Goal: Task Accomplishment & Management: Manage account settings

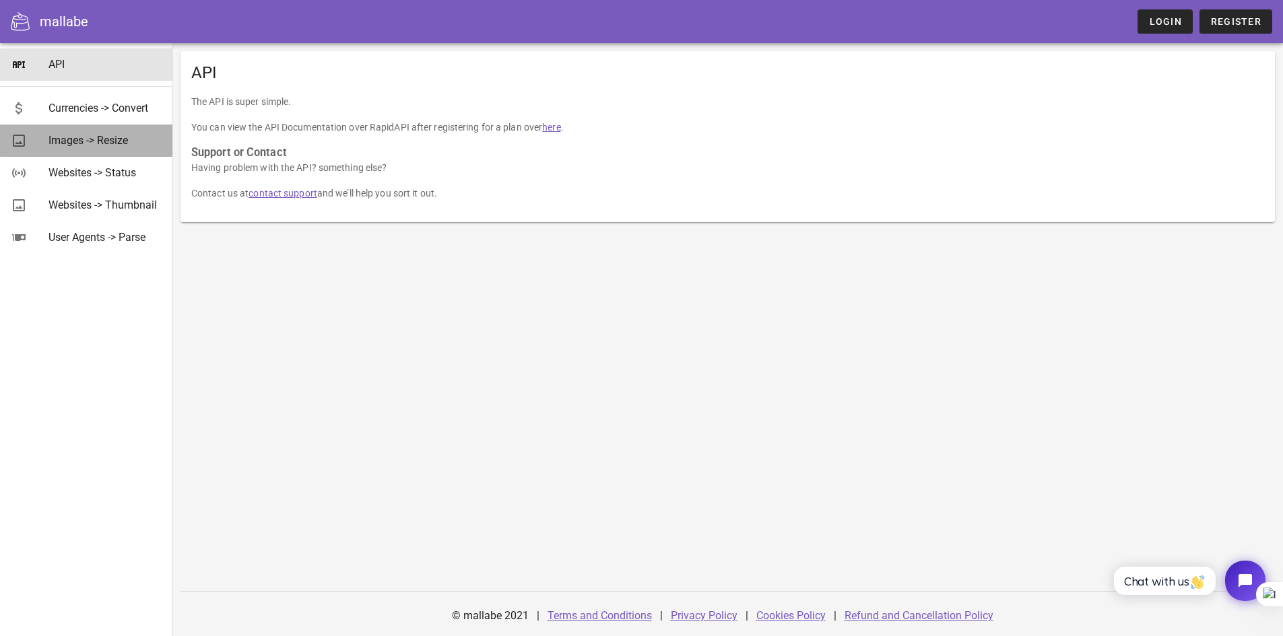
click at [77, 143] on div "Images -> Resize" at bounding box center [104, 140] width 113 height 13
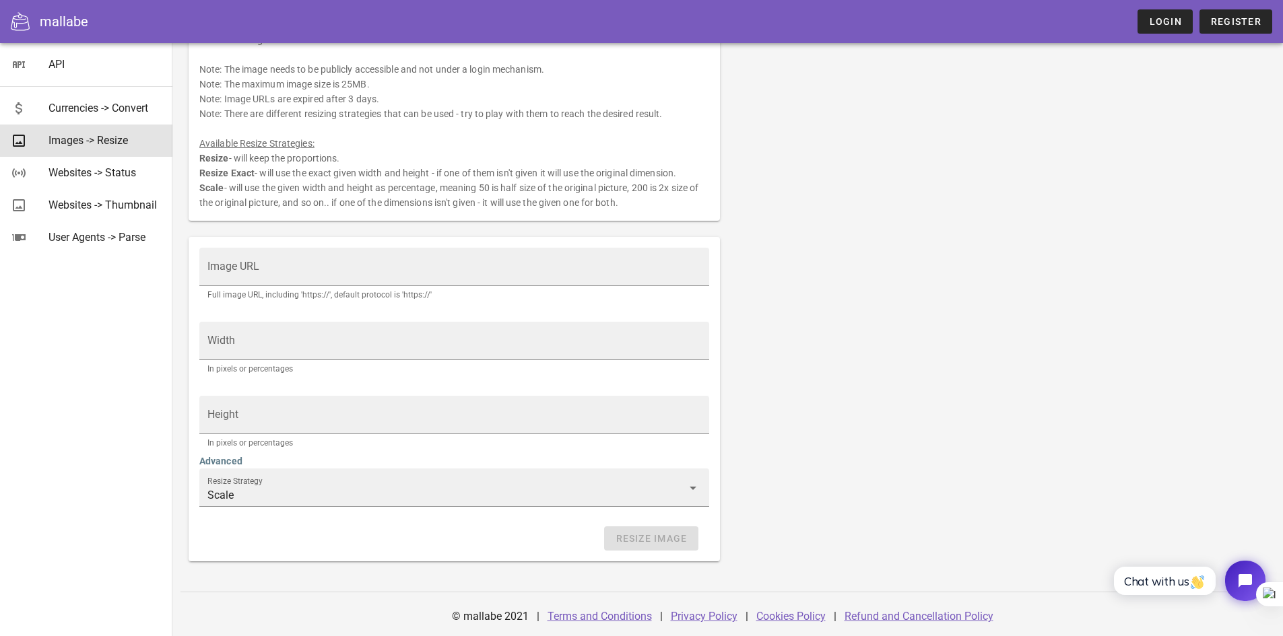
scroll to position [71, 0]
click at [121, 206] on div "Websites -> Thumbnail" at bounding box center [104, 205] width 113 height 13
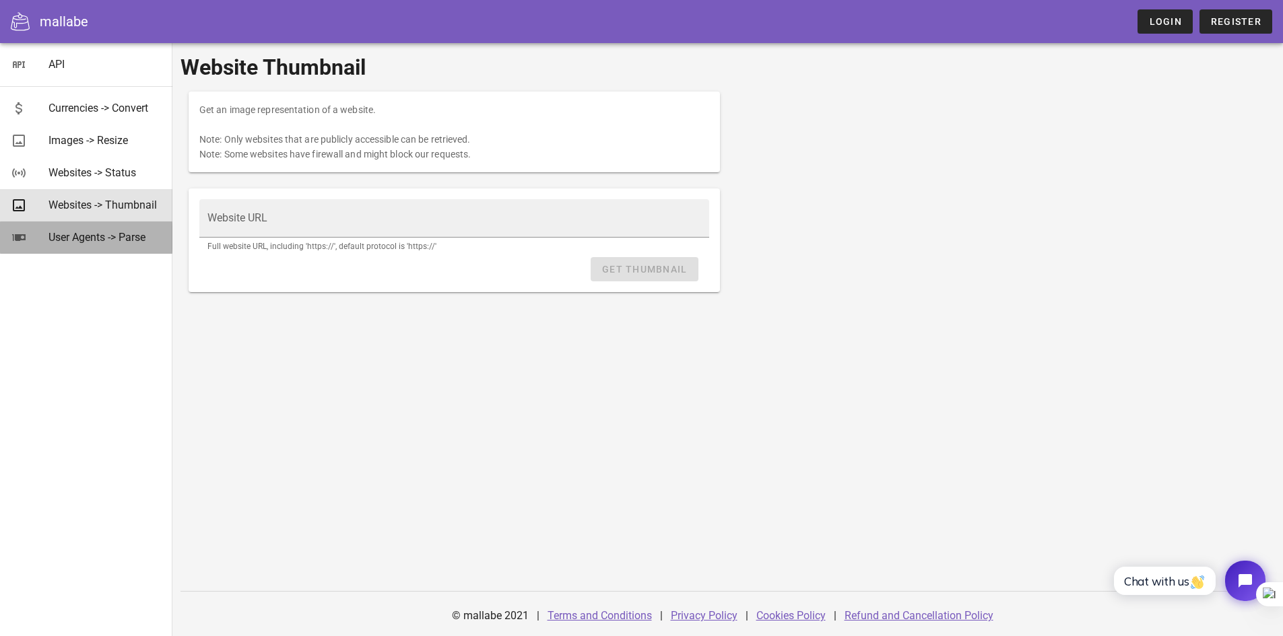
click at [121, 240] on div "User Agents -> Parse" at bounding box center [104, 237] width 113 height 13
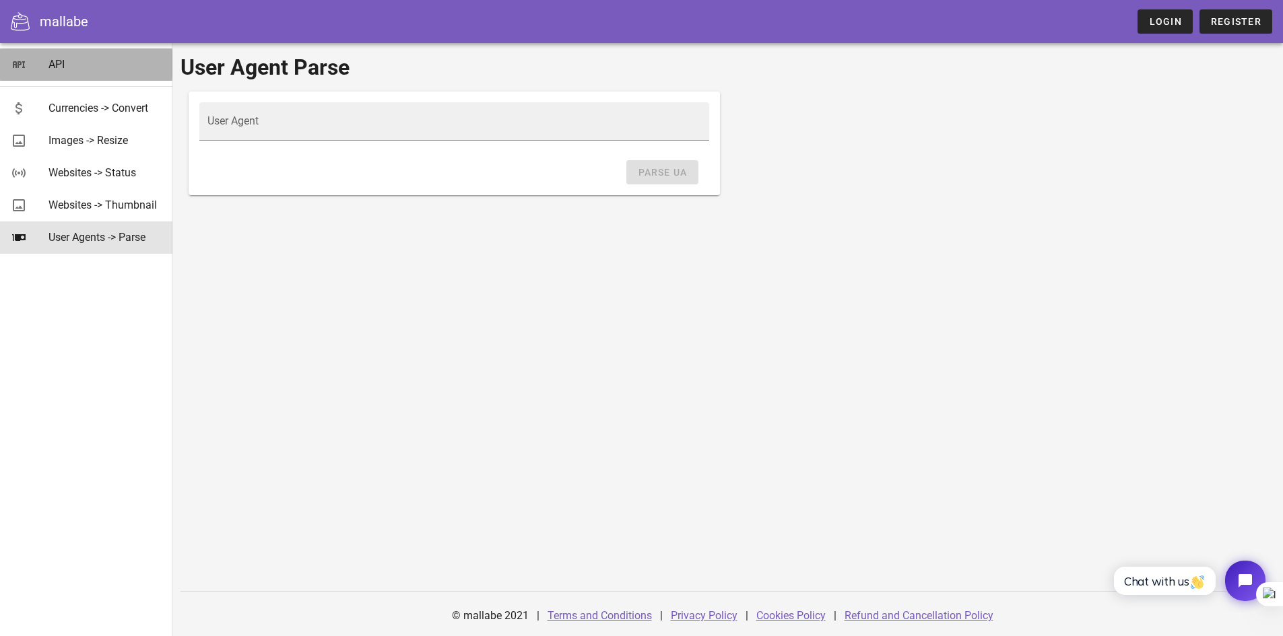
click at [60, 63] on div "API" at bounding box center [104, 64] width 113 height 13
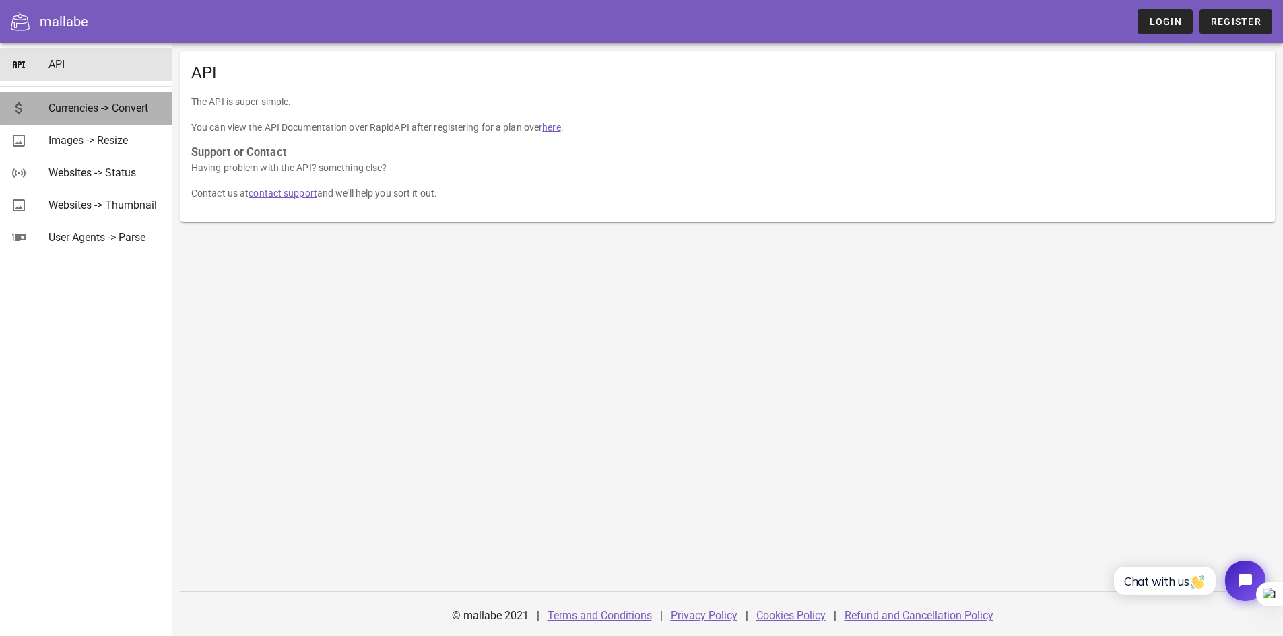
click at [99, 110] on div "Currencies -> Convert" at bounding box center [104, 108] width 113 height 13
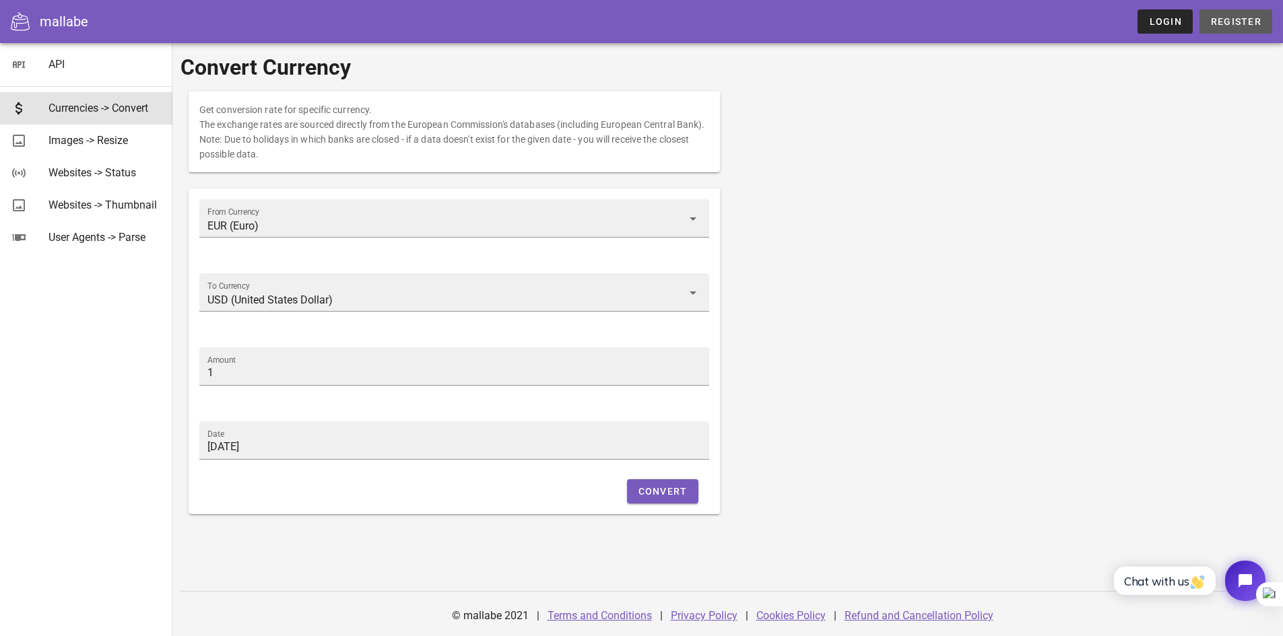
click at [1229, 20] on span "Register" at bounding box center [1235, 21] width 51 height 11
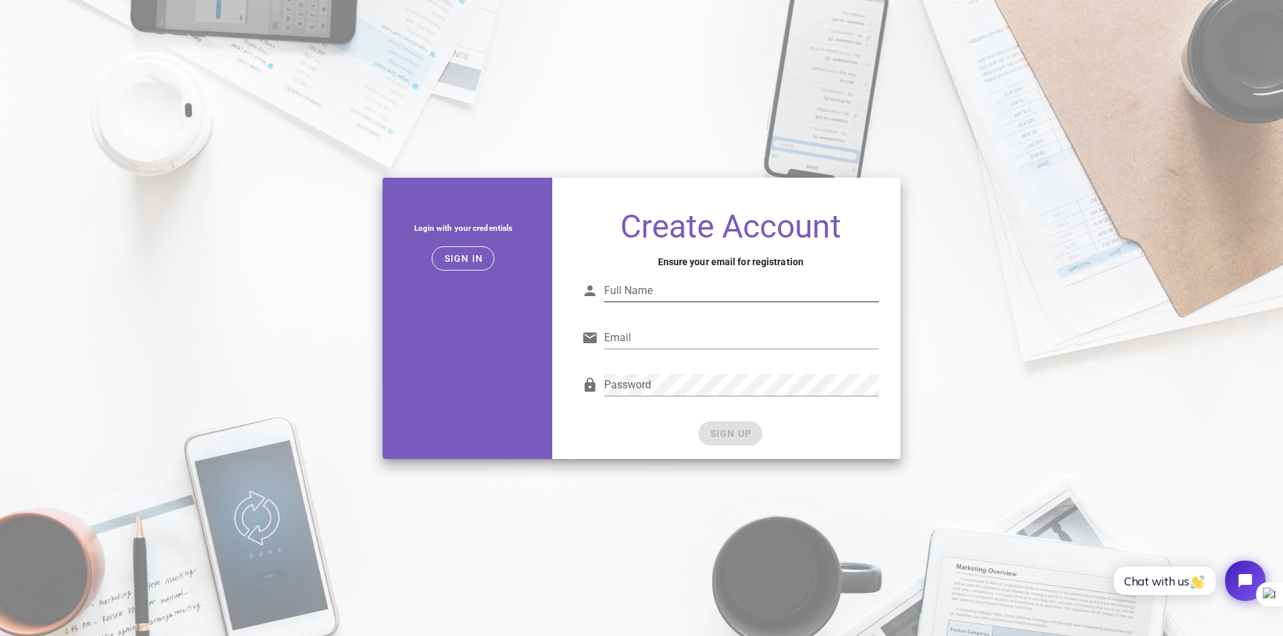
click at [676, 286] on input "Full Name" at bounding box center [741, 291] width 275 height 22
type input "yosi yokohana"
click at [659, 341] on input "Email" at bounding box center [741, 338] width 275 height 22
type input "alqhemy@gmail.com"
click at [712, 358] on div at bounding box center [741, 358] width 275 height 9
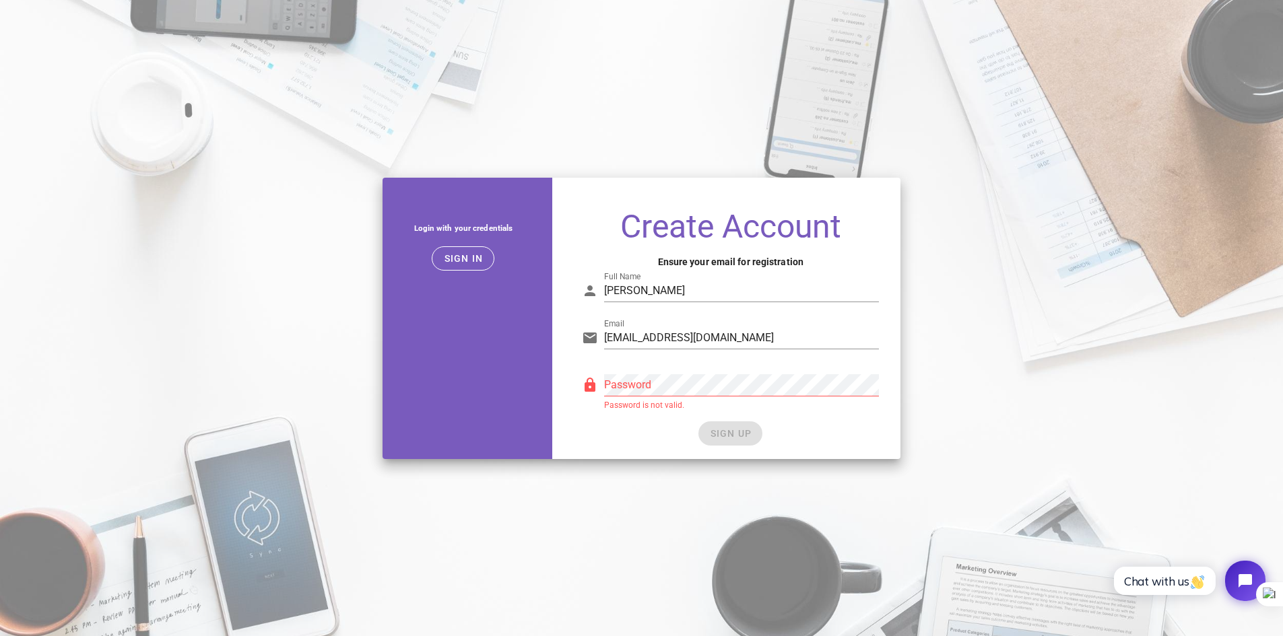
click at [626, 416] on div "Password Password is not valid." at bounding box center [730, 391] width 313 height 55
click at [739, 433] on span "SIGN UP" at bounding box center [730, 433] width 42 height 11
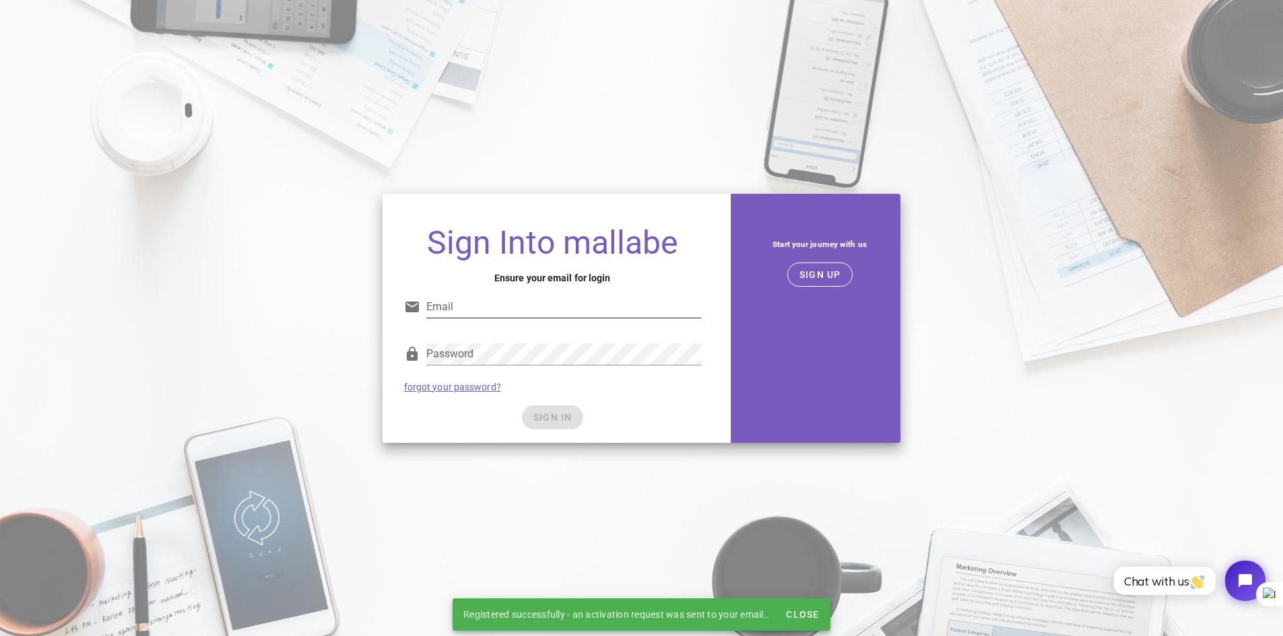
click at [517, 300] on input "Email" at bounding box center [563, 307] width 275 height 22
type input "alqhemy@gmail.com"
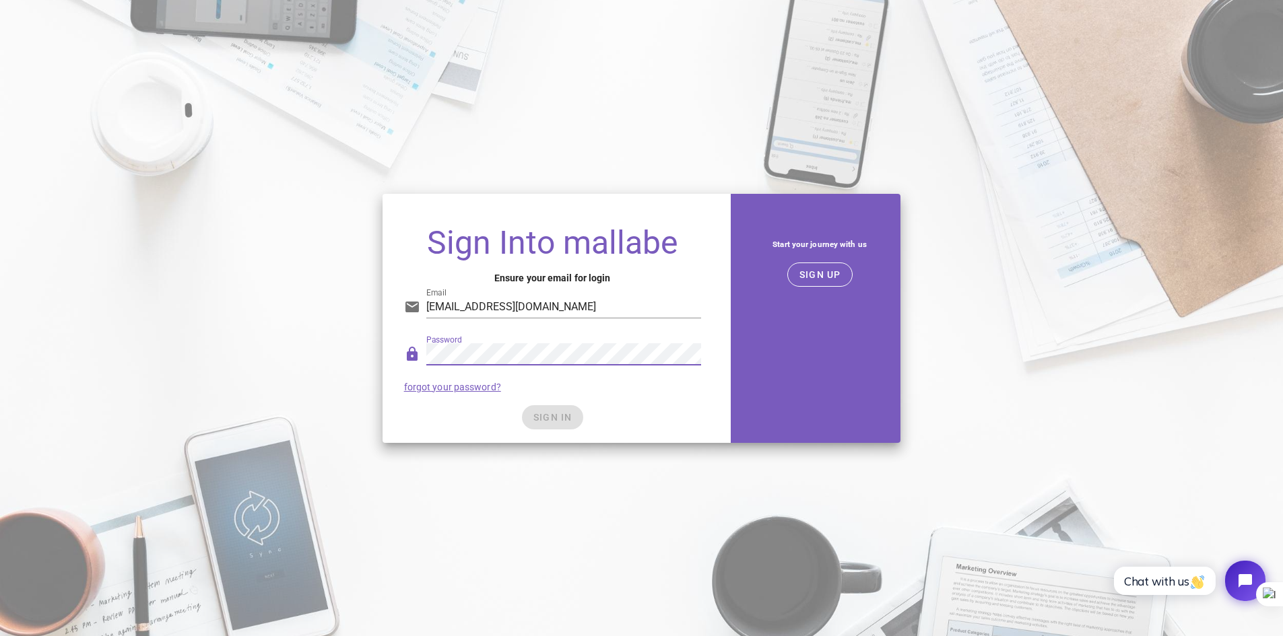
click at [413, 356] on div "Password" at bounding box center [552, 357] width 297 height 44
click at [556, 423] on button "SIGN IN" at bounding box center [552, 417] width 61 height 24
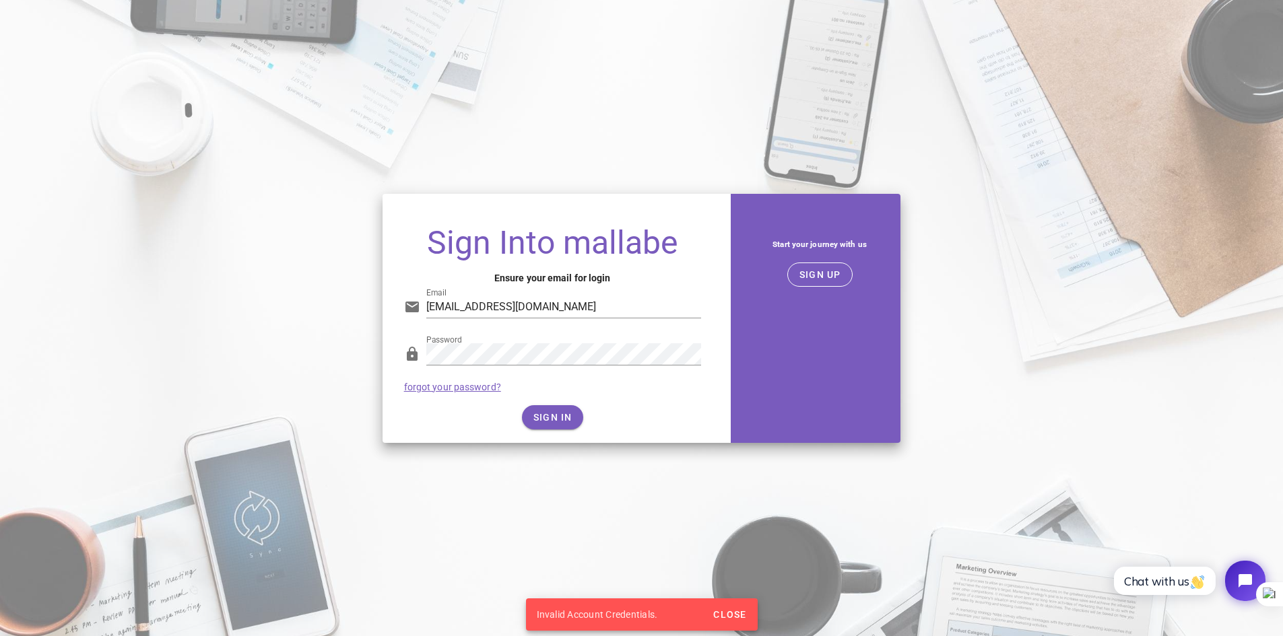
click at [455, 388] on link "forgot your password?" at bounding box center [452, 387] width 97 height 11
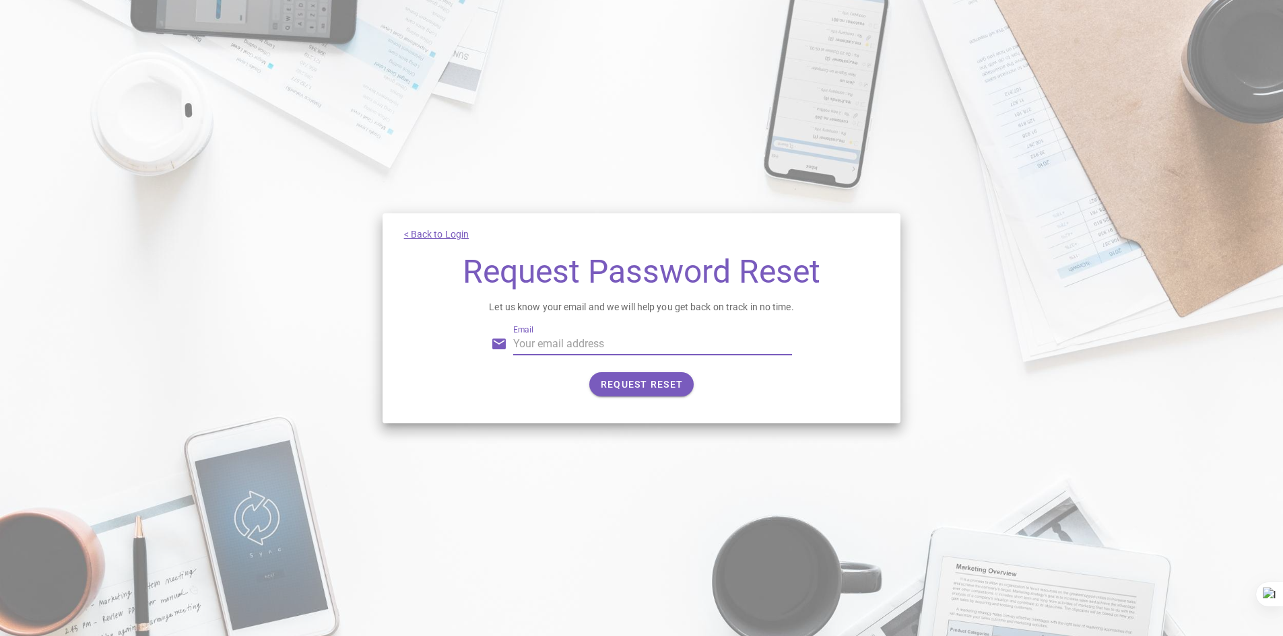
click at [641, 342] on input "Email" at bounding box center [652, 344] width 279 height 22
type input "alqhemy@gmail.com"
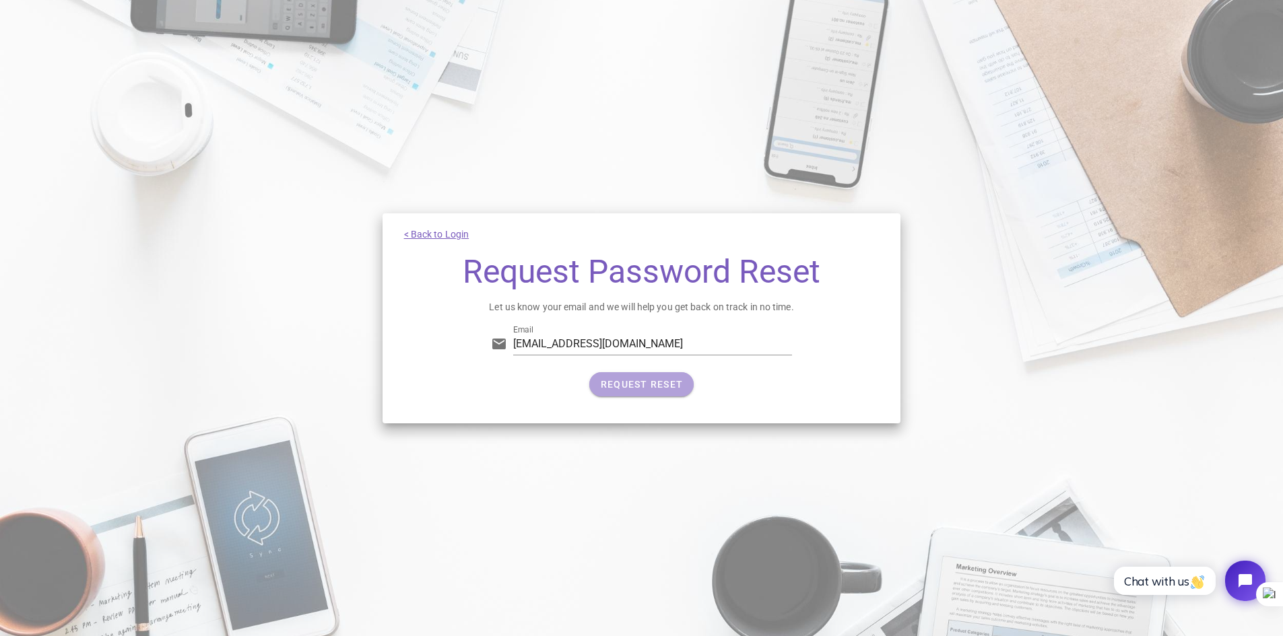
click at [638, 380] on span "REQUEST RESET" at bounding box center [641, 384] width 83 height 11
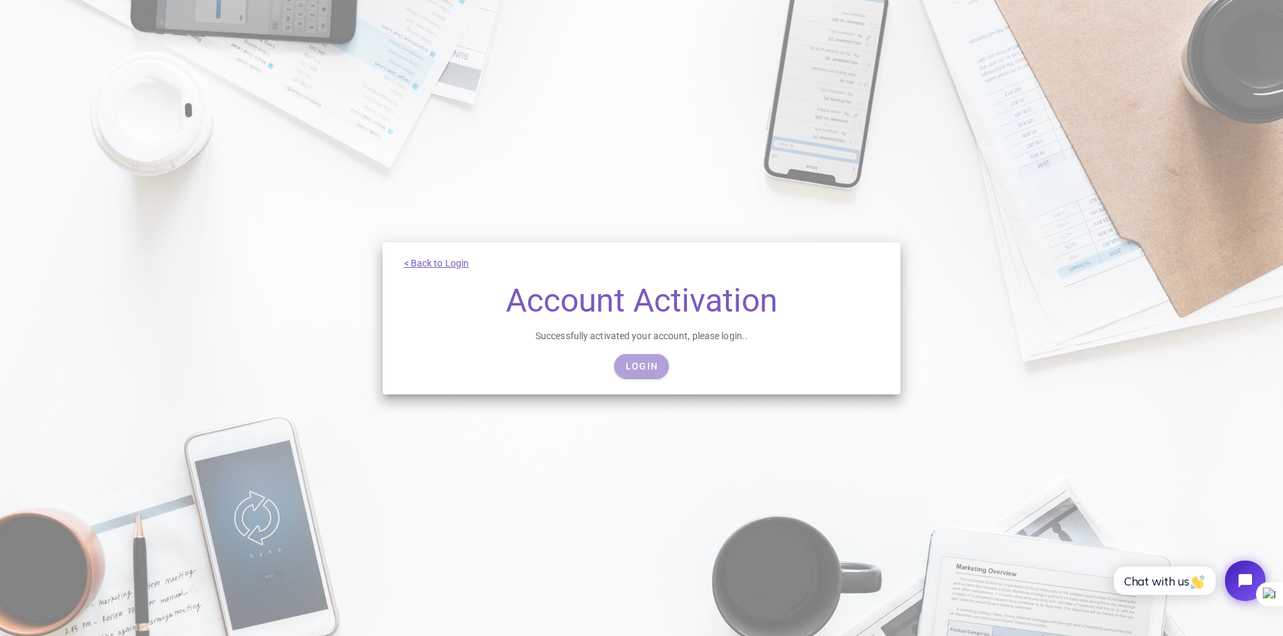
click at [638, 361] on span "Login" at bounding box center [641, 366] width 33 height 11
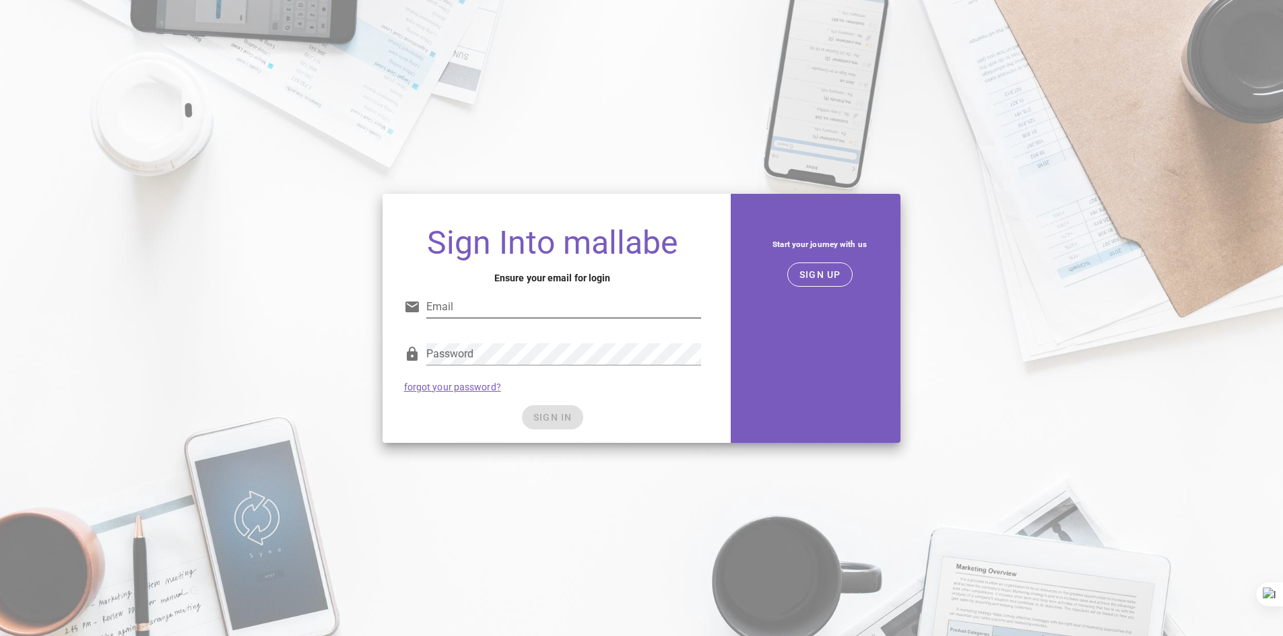
click at [639, 315] on input "Email" at bounding box center [563, 307] width 275 height 22
click at [592, 314] on input "Email" at bounding box center [563, 307] width 275 height 22
type input "[EMAIL_ADDRESS][DOMAIN_NAME]"
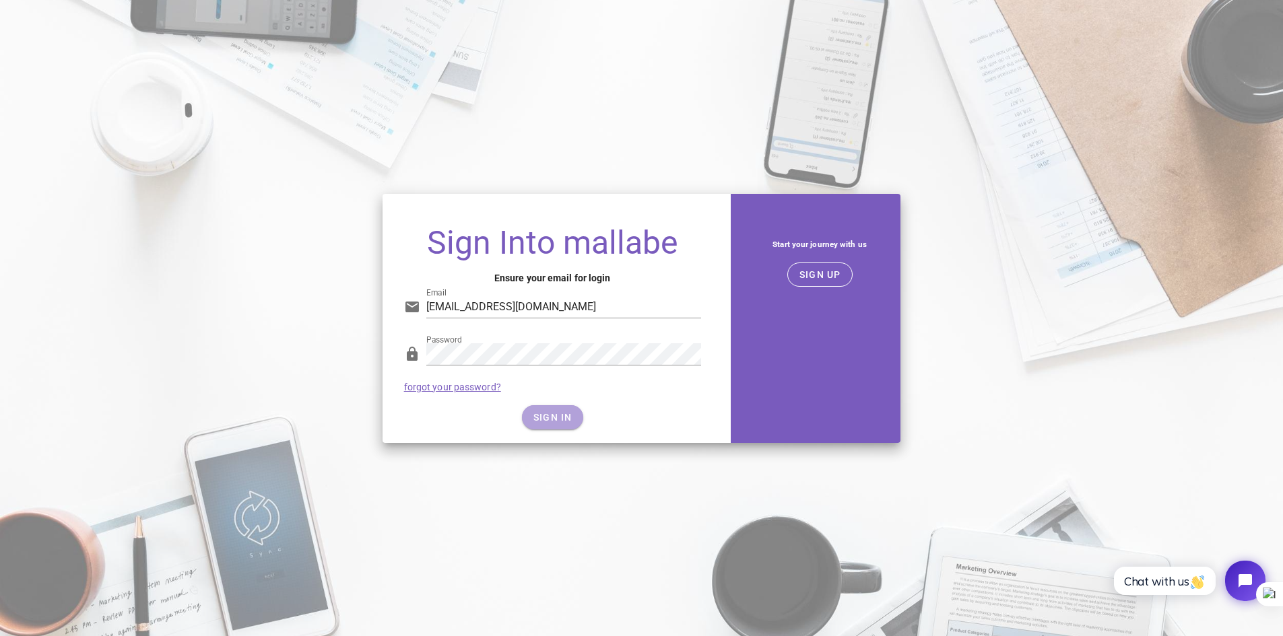
click at [555, 413] on span "SIGN IN" at bounding box center [553, 417] width 40 height 11
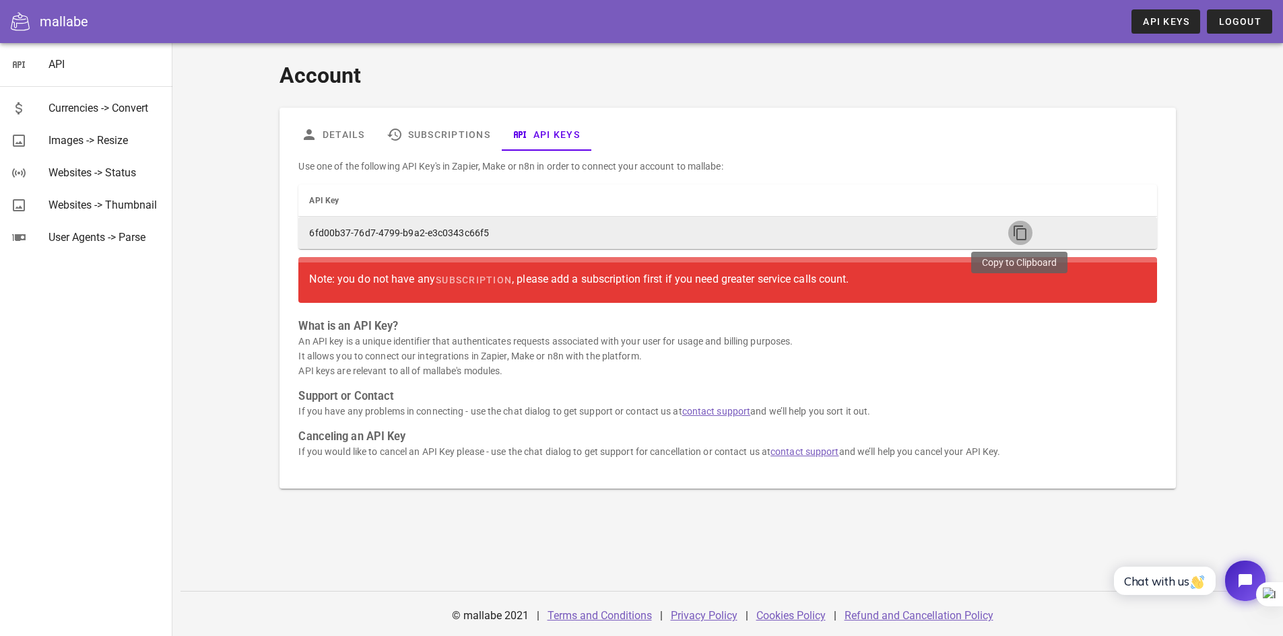
click at [1017, 230] on icon "button" at bounding box center [1020, 233] width 16 height 16
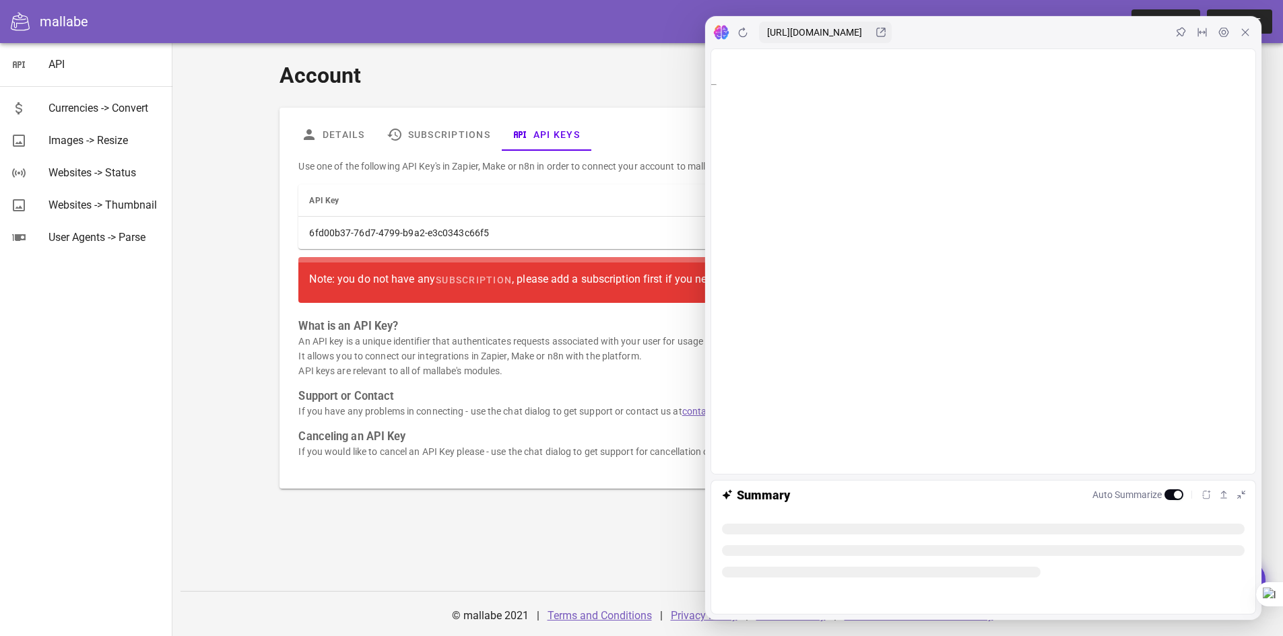
click at [1245, 37] on icon at bounding box center [1244, 32] width 11 height 11
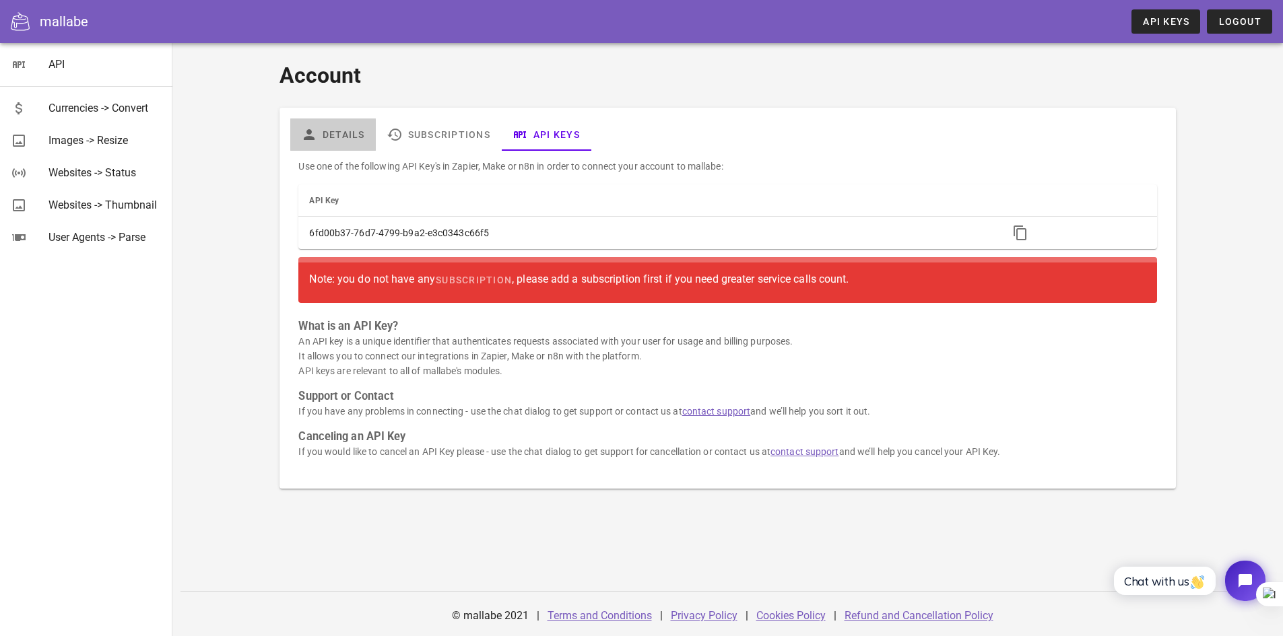
click at [332, 143] on link "Details" at bounding box center [333, 134] width 86 height 32
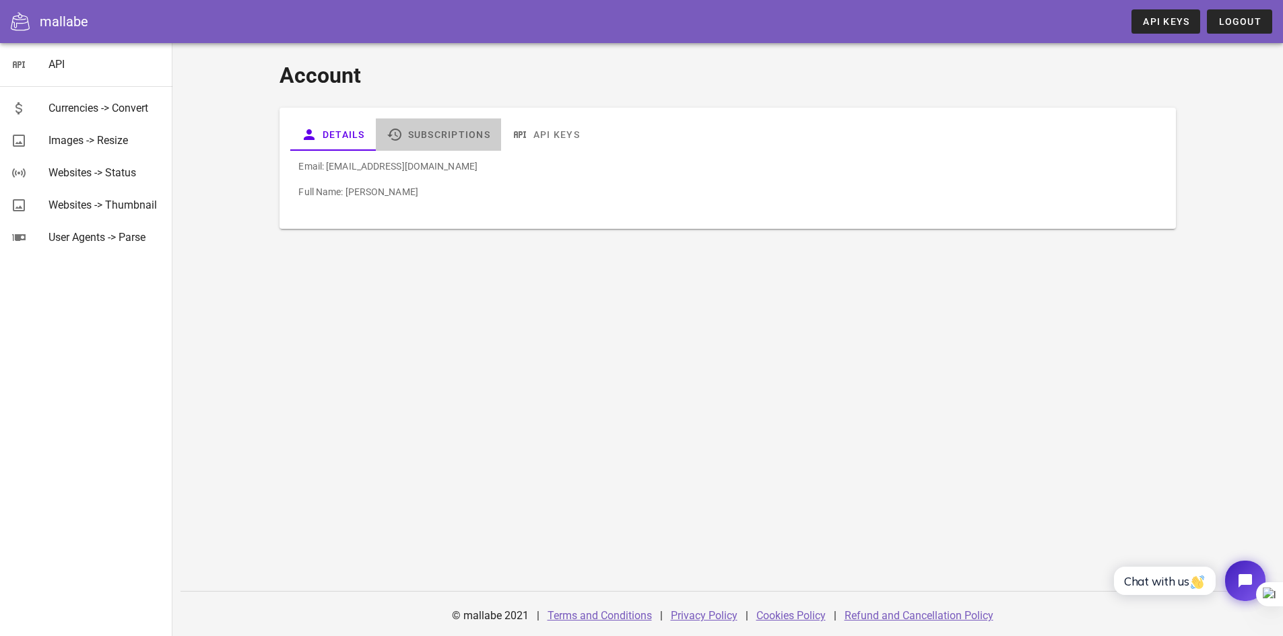
click at [441, 135] on link "Subscriptions" at bounding box center [438, 134] width 125 height 32
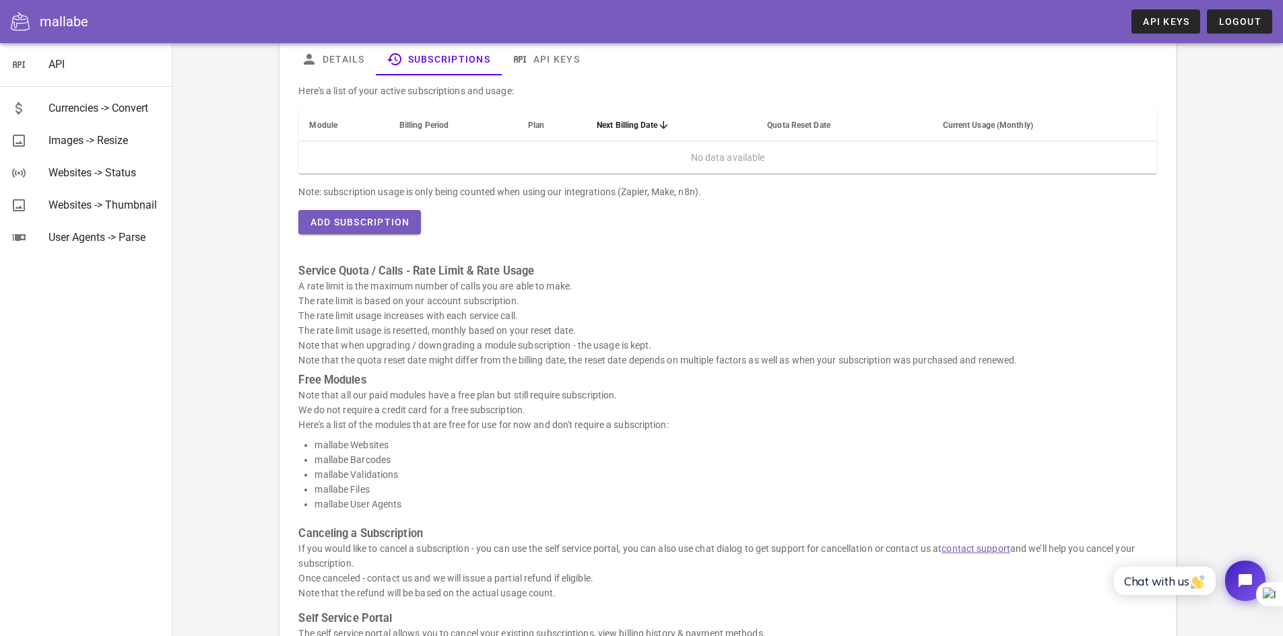
scroll to position [75, 0]
click at [565, 154] on td "No data available" at bounding box center [727, 158] width 858 height 32
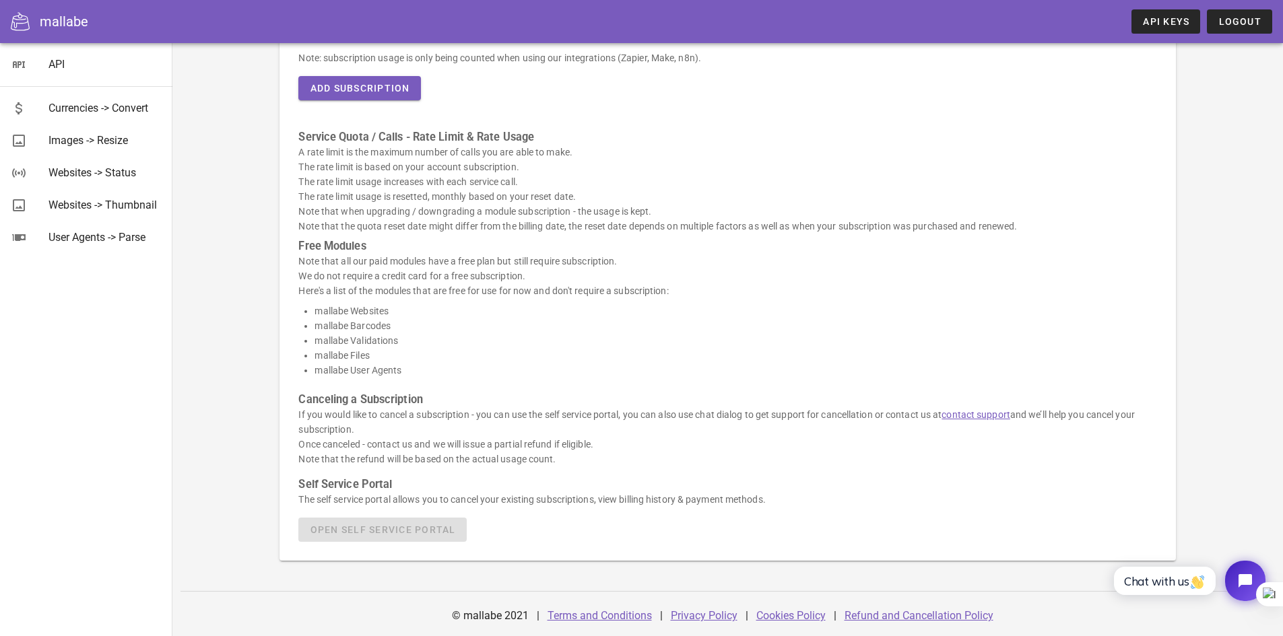
scroll to position [142, 0]
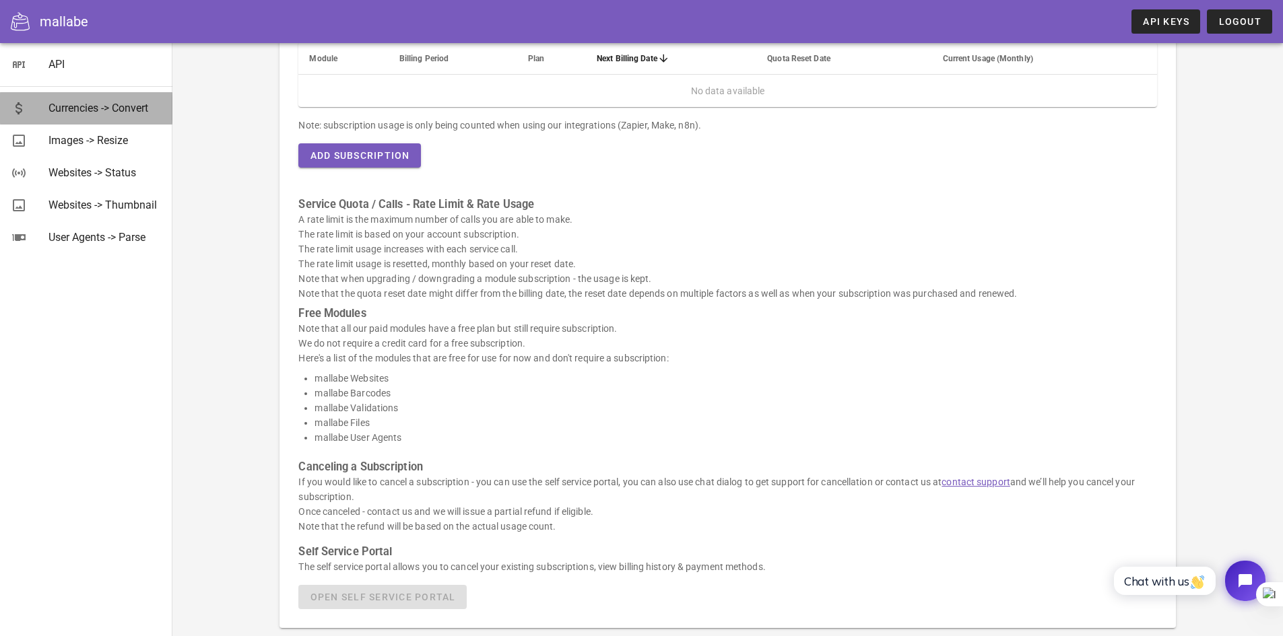
click at [108, 106] on div "Currencies -> Convert" at bounding box center [104, 108] width 113 height 13
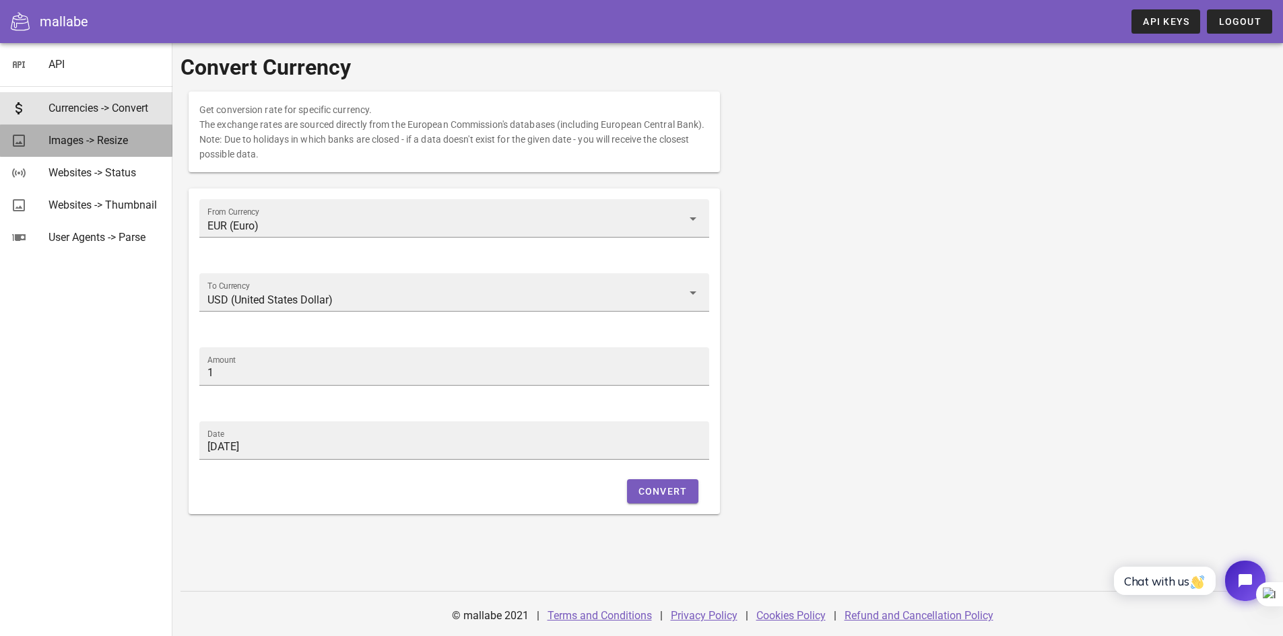
click at [116, 137] on div "Images -> Resize" at bounding box center [104, 140] width 113 height 13
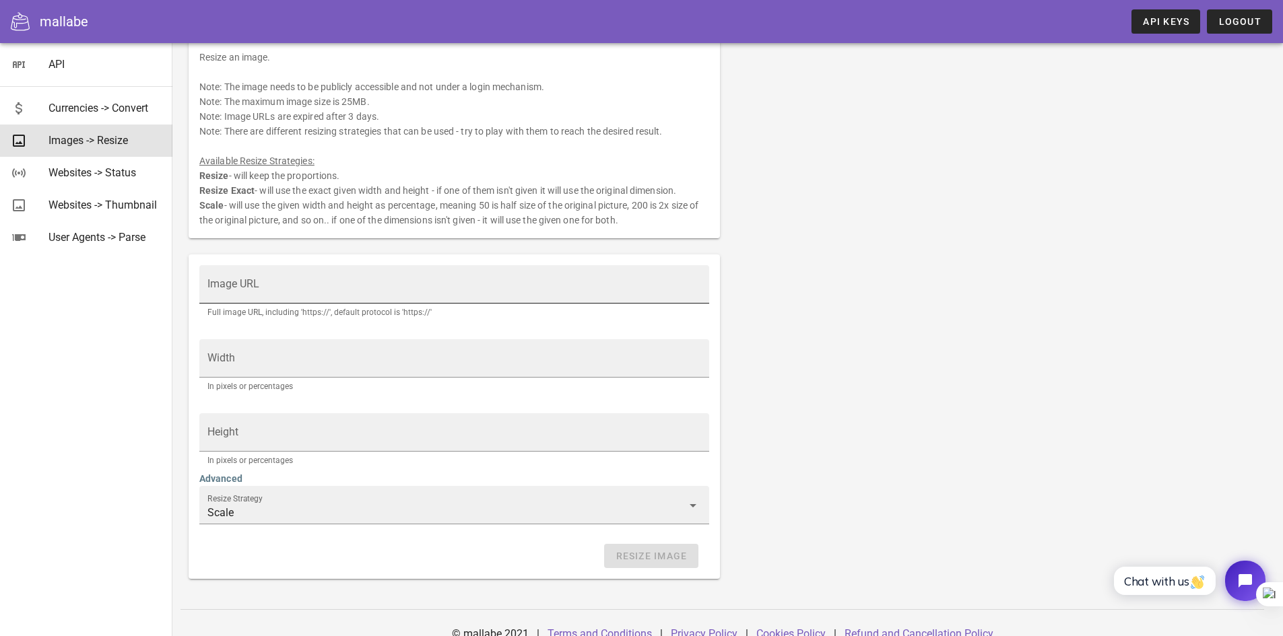
scroll to position [71, 0]
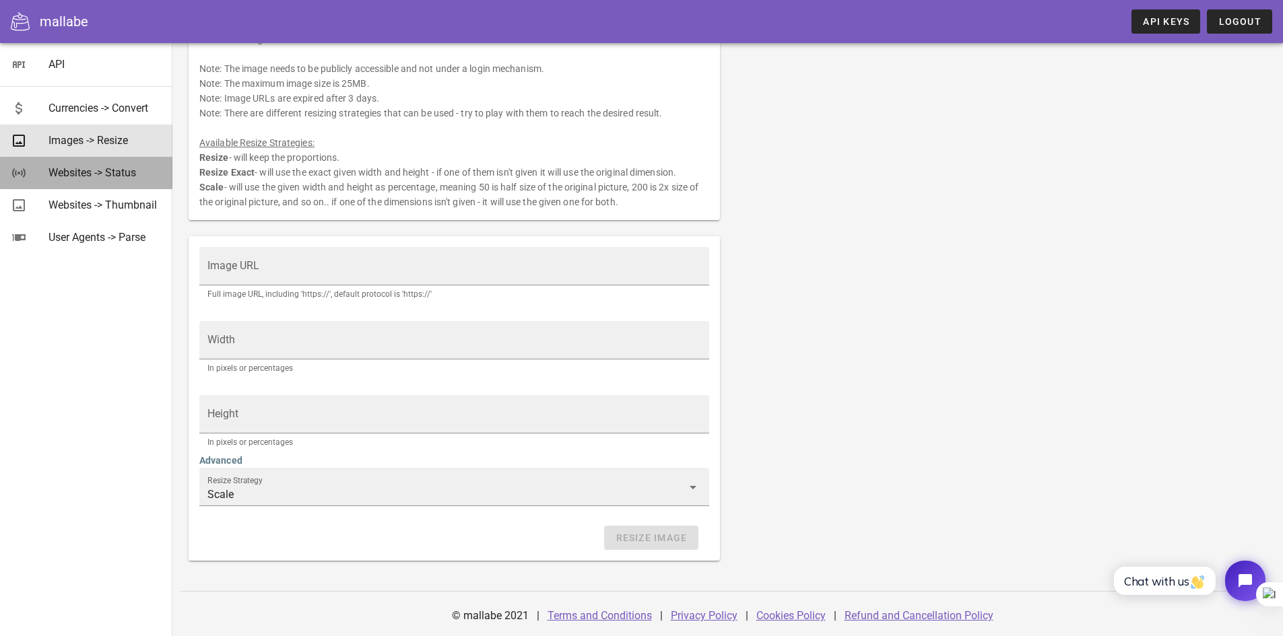
click at [105, 179] on div "Websites -> Status" at bounding box center [104, 172] width 113 height 13
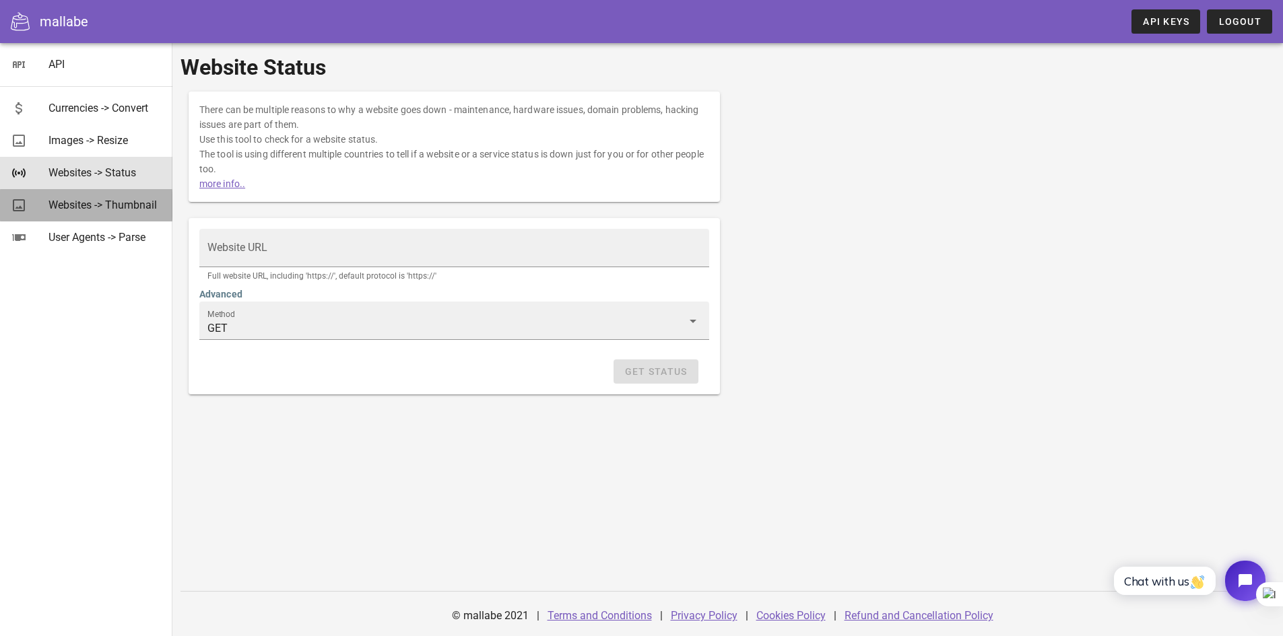
click at [118, 205] on div "Websites -> Thumbnail" at bounding box center [104, 205] width 113 height 13
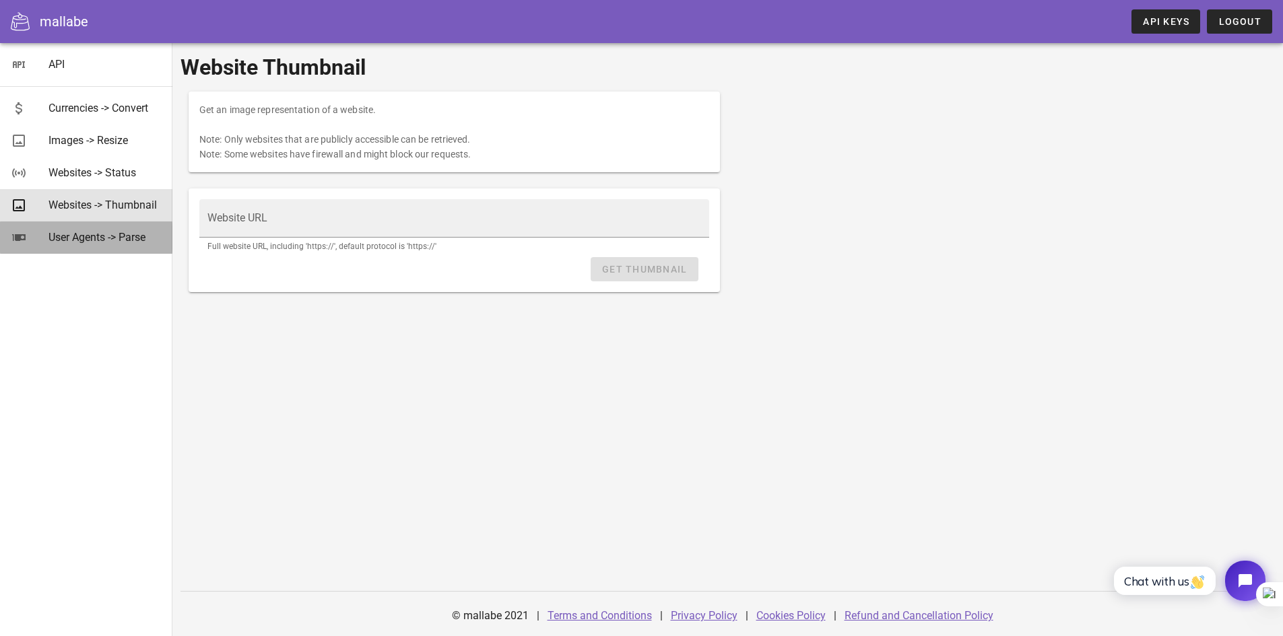
click at [123, 238] on div "User Agents -> Parse" at bounding box center [104, 237] width 113 height 13
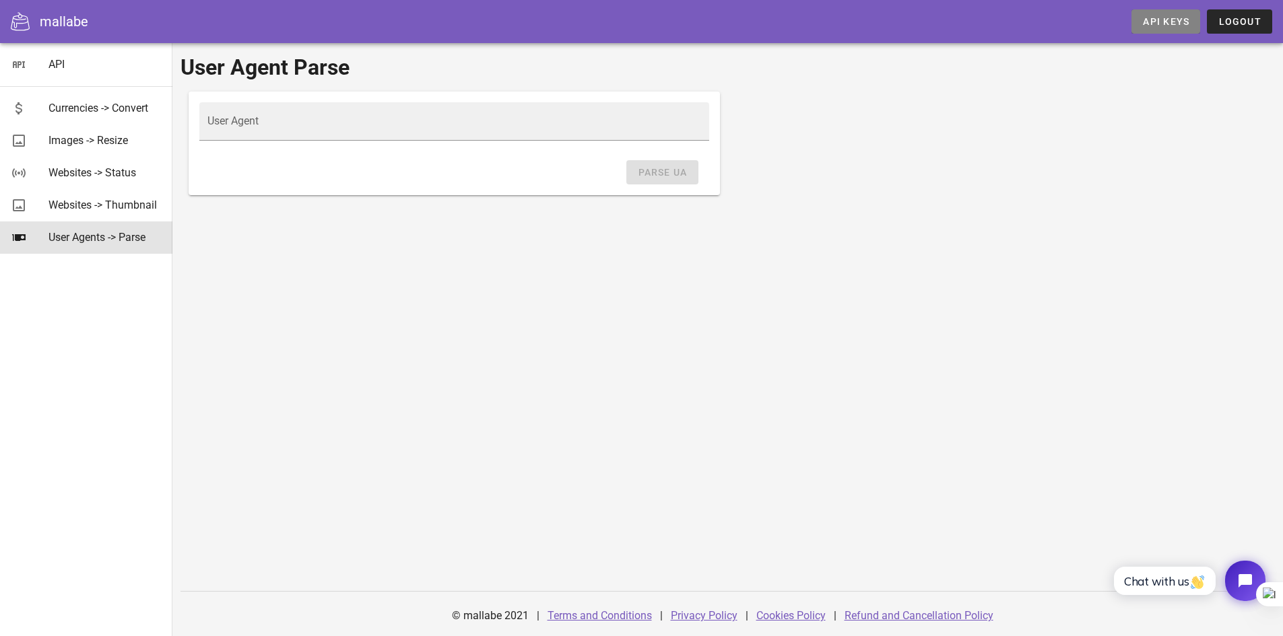
click at [1155, 15] on link "API Keys" at bounding box center [1165, 21] width 69 height 24
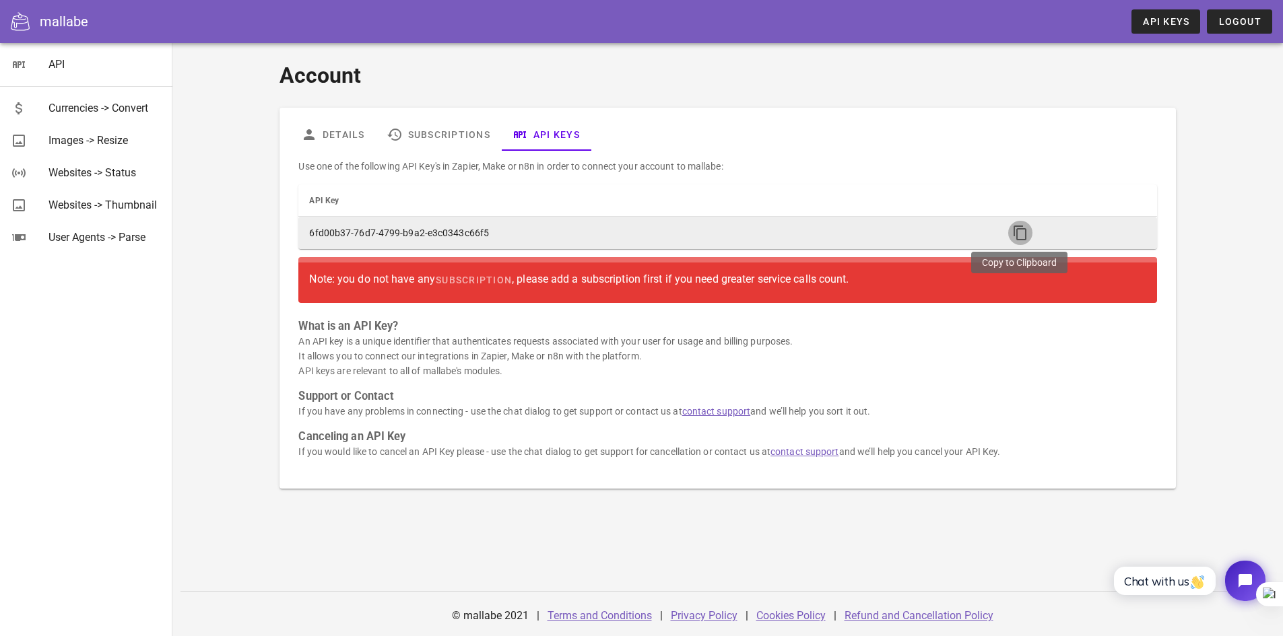
click at [1021, 232] on icon "button" at bounding box center [1020, 233] width 16 height 16
